Goal: Task Accomplishment & Management: Manage account settings

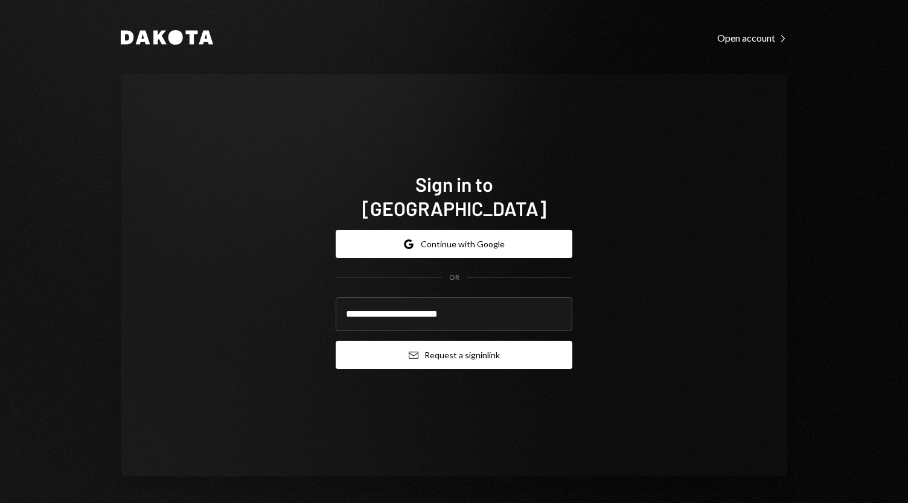
type input "**********"
click at [444, 341] on button "Email Request a sign in link" at bounding box center [453, 355] width 237 height 28
